Goal: Transaction & Acquisition: Purchase product/service

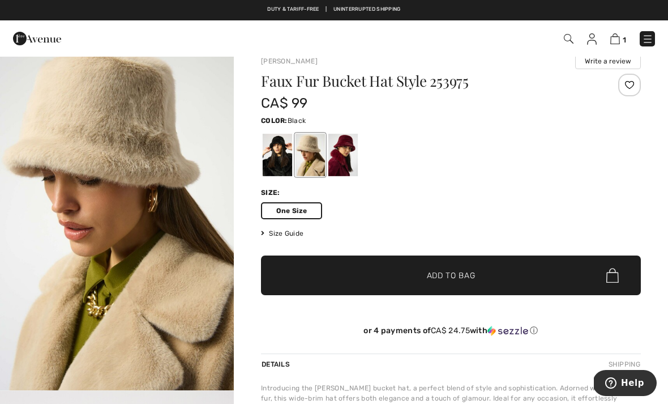
click at [277, 158] on div at bounding box center [277, 155] width 29 height 42
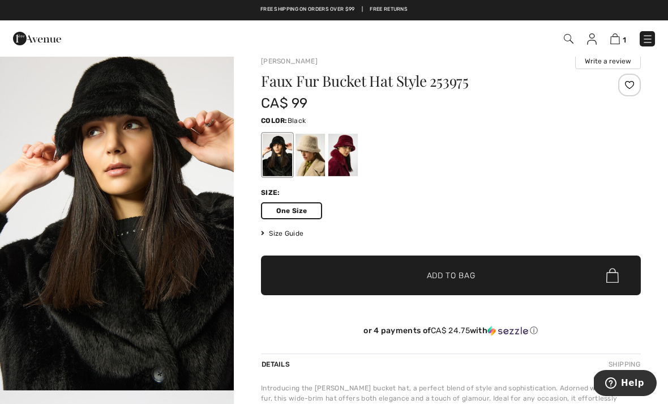
click at [458, 279] on span "Add to Bag" at bounding box center [451, 275] width 49 height 12
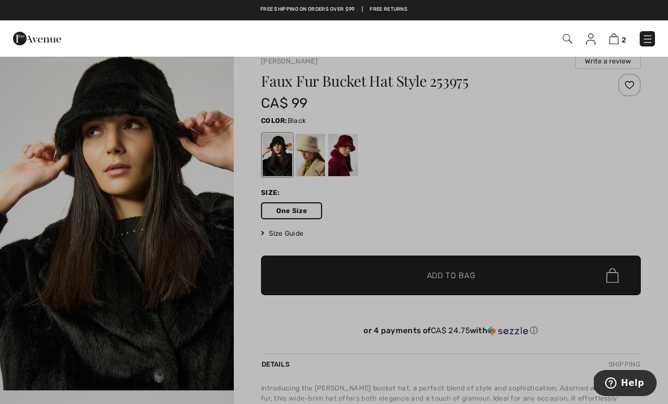
click at [285, 239] on div at bounding box center [334, 202] width 668 height 404
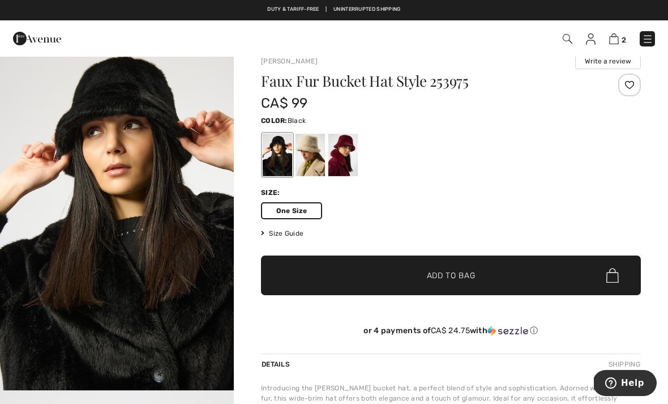
click at [286, 238] on span "Size Guide" at bounding box center [282, 233] width 42 height 10
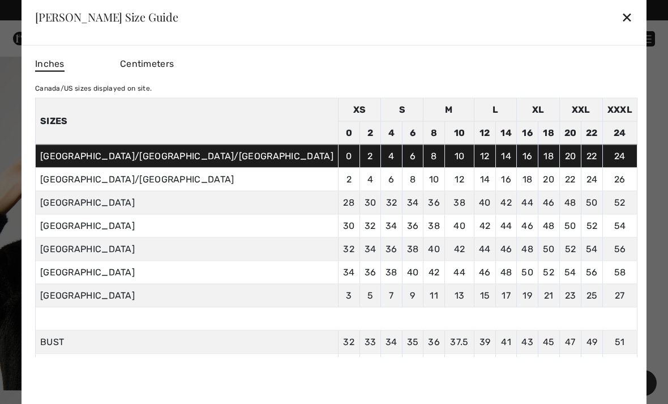
click at [621, 20] on div "✕" at bounding box center [627, 17] width 12 height 24
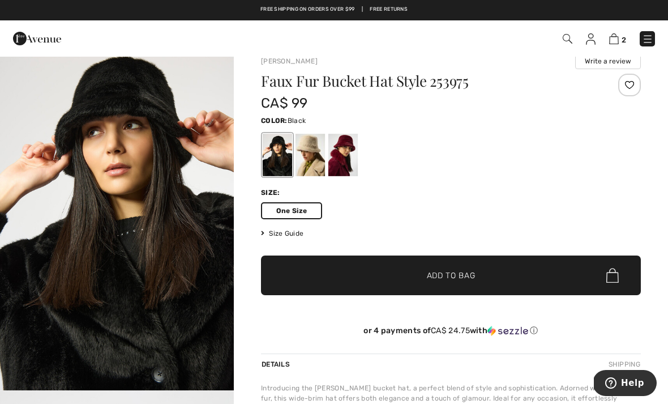
click at [622, 37] on span "2" at bounding box center [624, 40] width 5 height 8
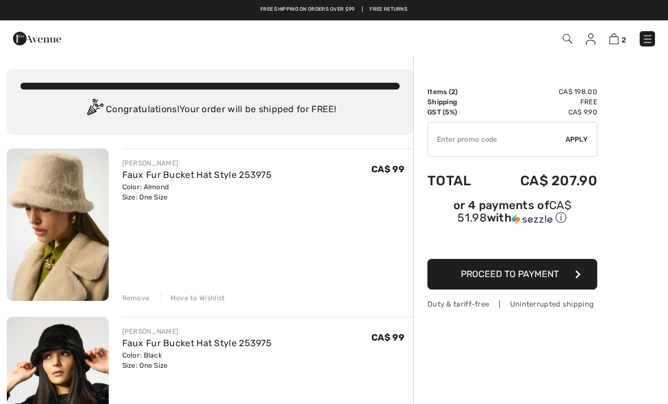
click at [139, 294] on div "Remove" at bounding box center [136, 298] width 28 height 10
